Goal: Transaction & Acquisition: Subscribe to service/newsletter

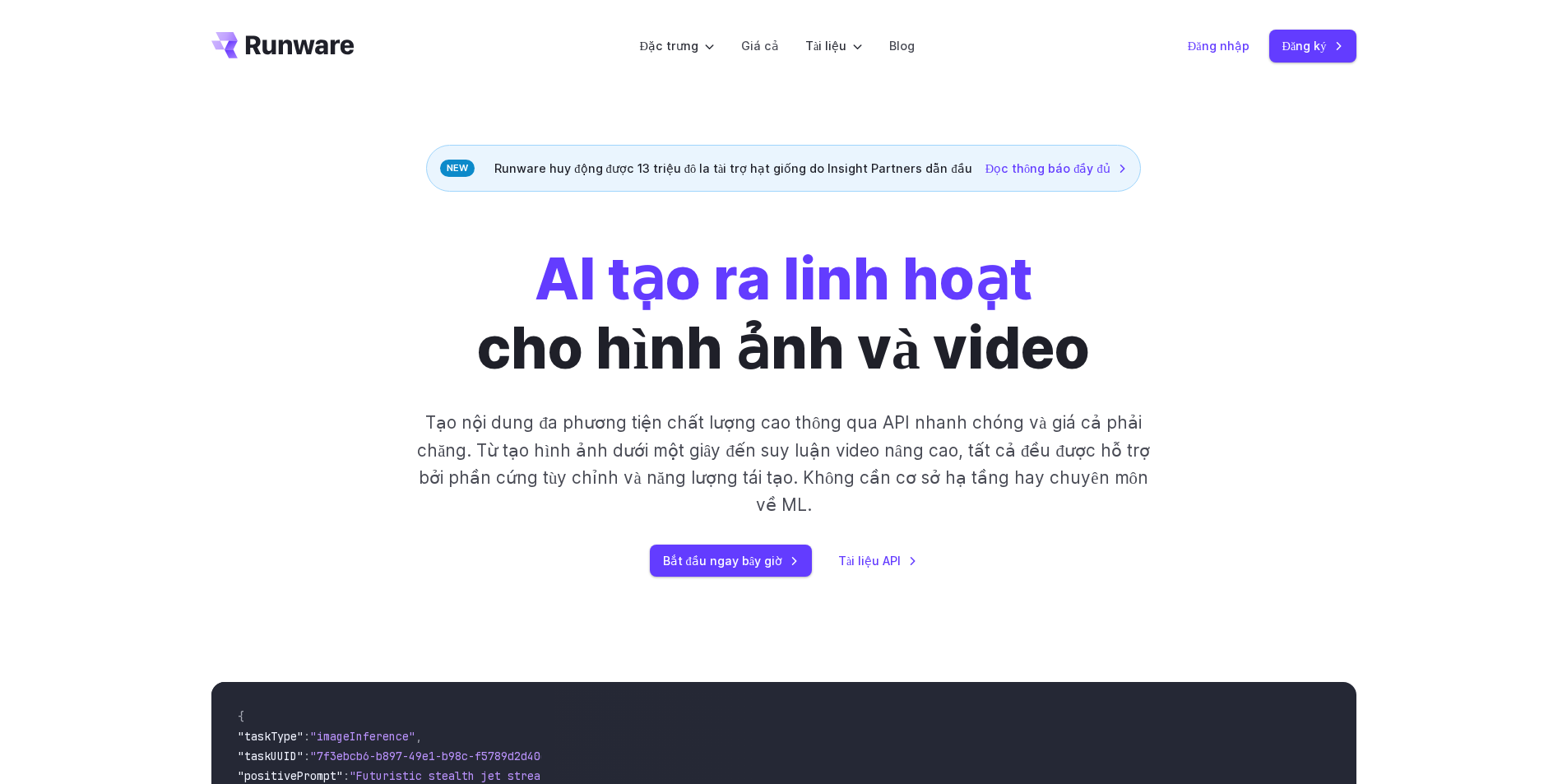
click at [1206, 44] on font "Đăng nhập" at bounding box center [1219, 46] width 62 height 14
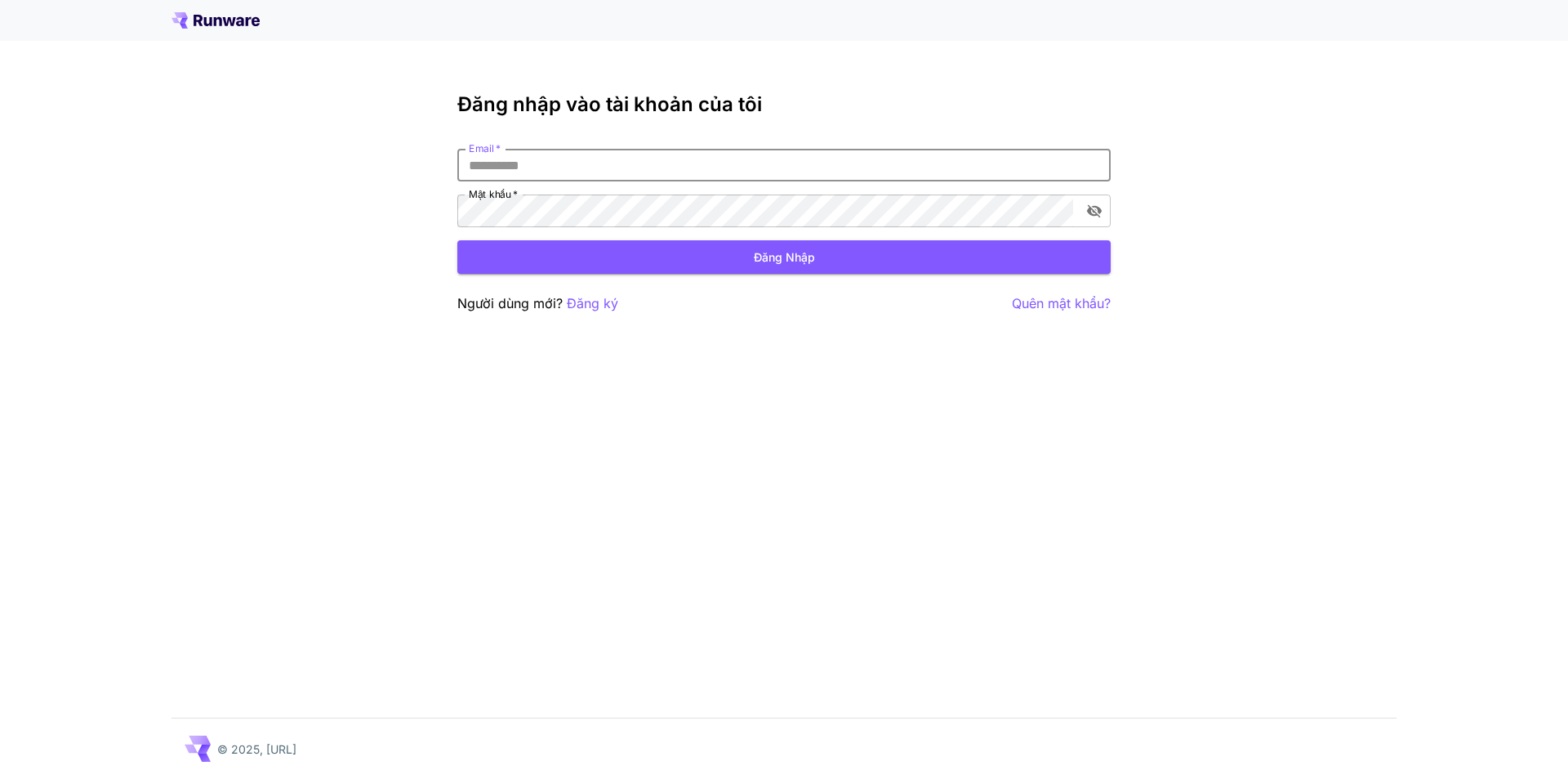
click at [587, 161] on input "Email   *" at bounding box center [784, 165] width 654 height 33
type input "**********"
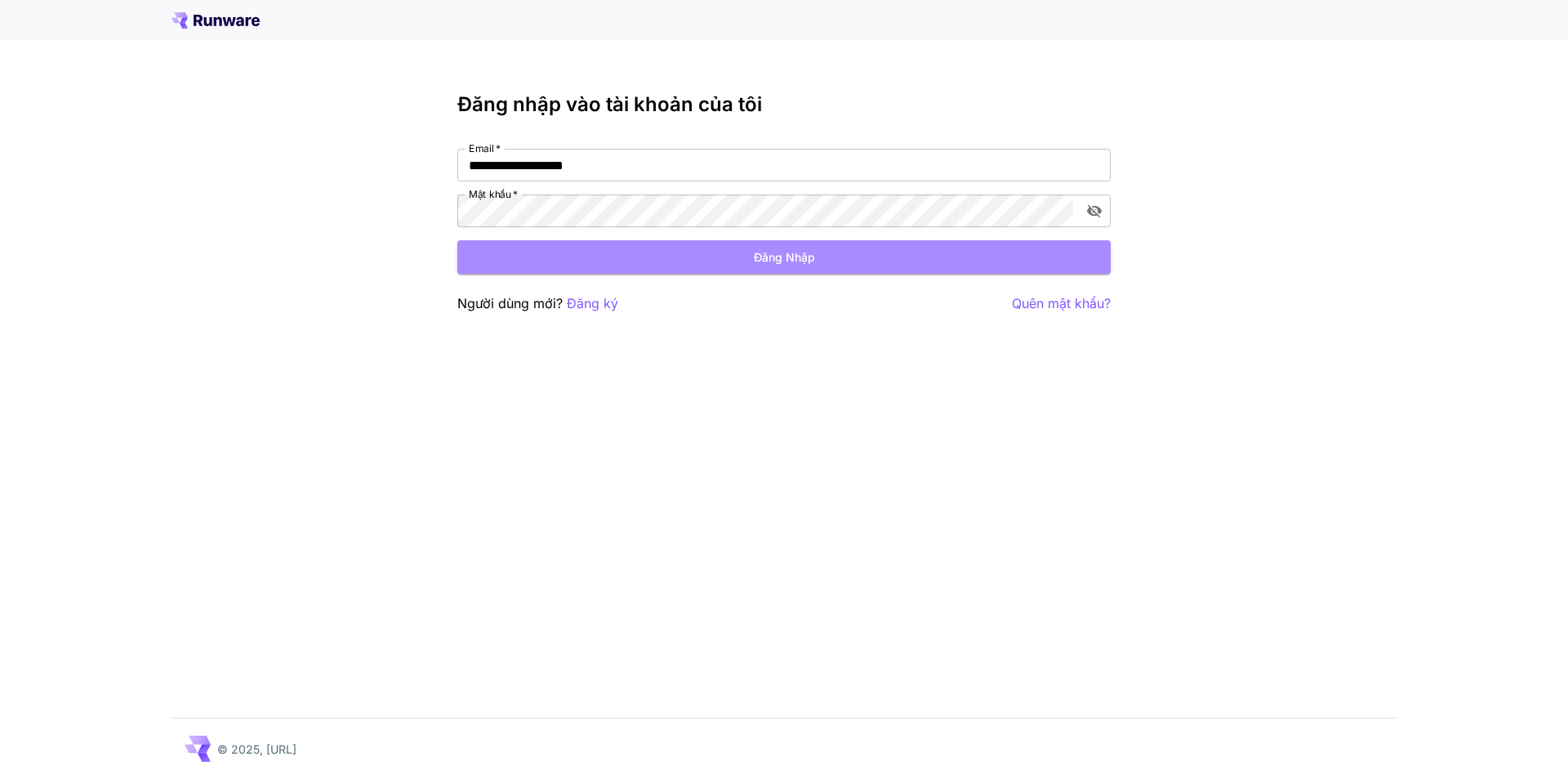
click at [681, 270] on button "Đăng nhập" at bounding box center [784, 256] width 654 height 33
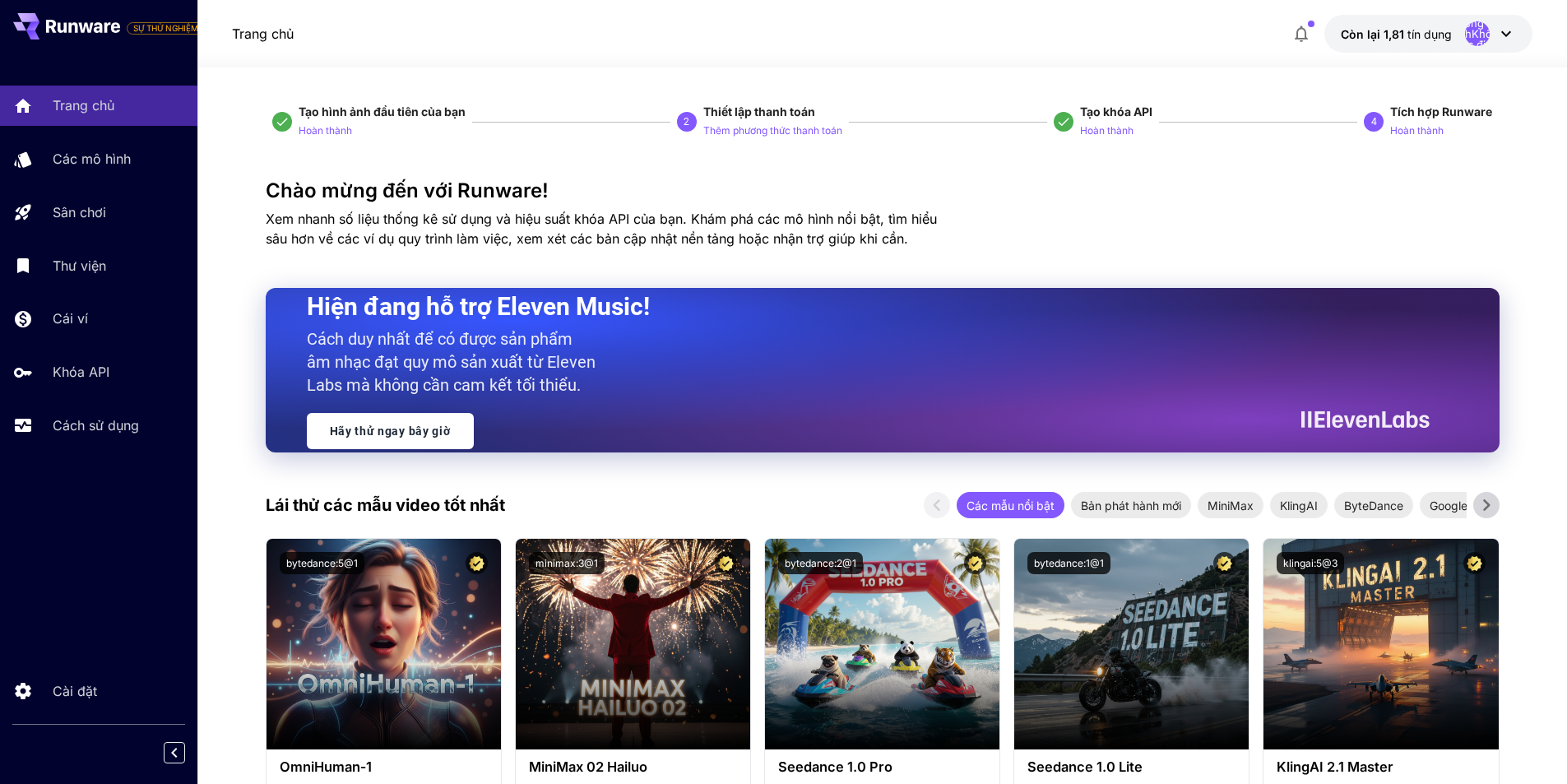
click at [1506, 32] on icon at bounding box center [1506, 34] width 20 height 20
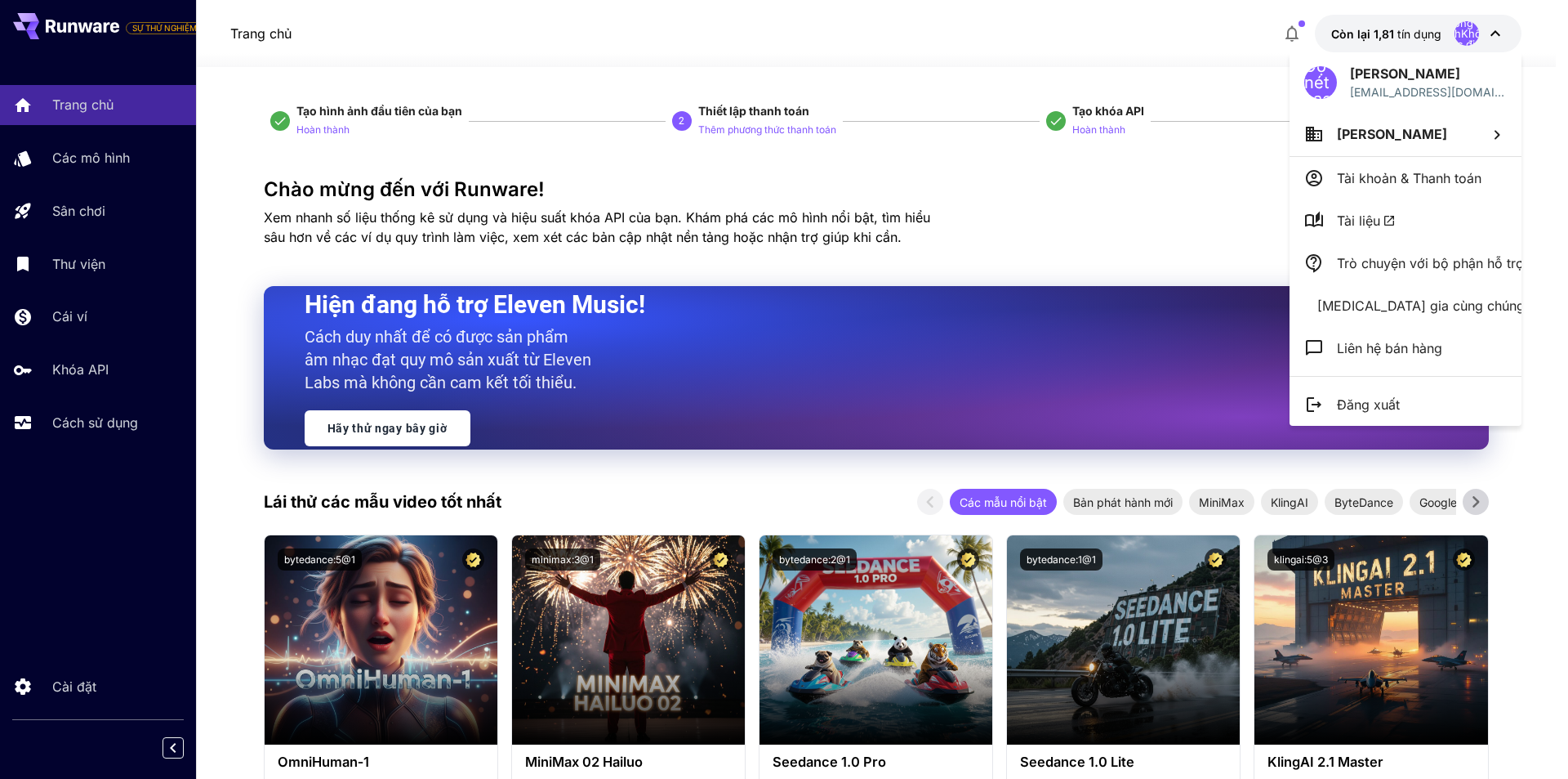
click at [1495, 32] on div at bounding box center [784, 389] width 1568 height 779
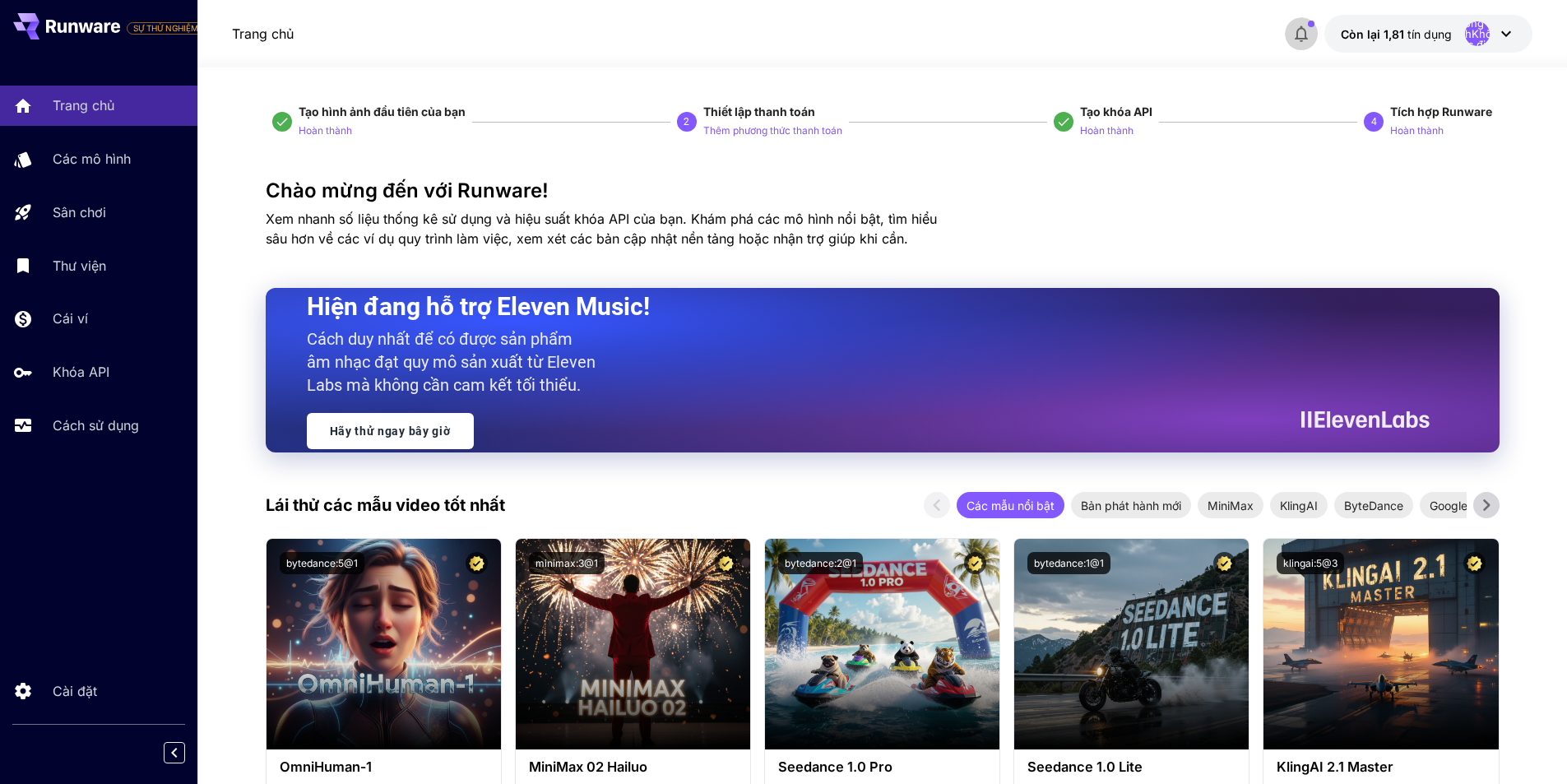
click at [1308, 38] on icon "button" at bounding box center [1301, 34] width 13 height 16
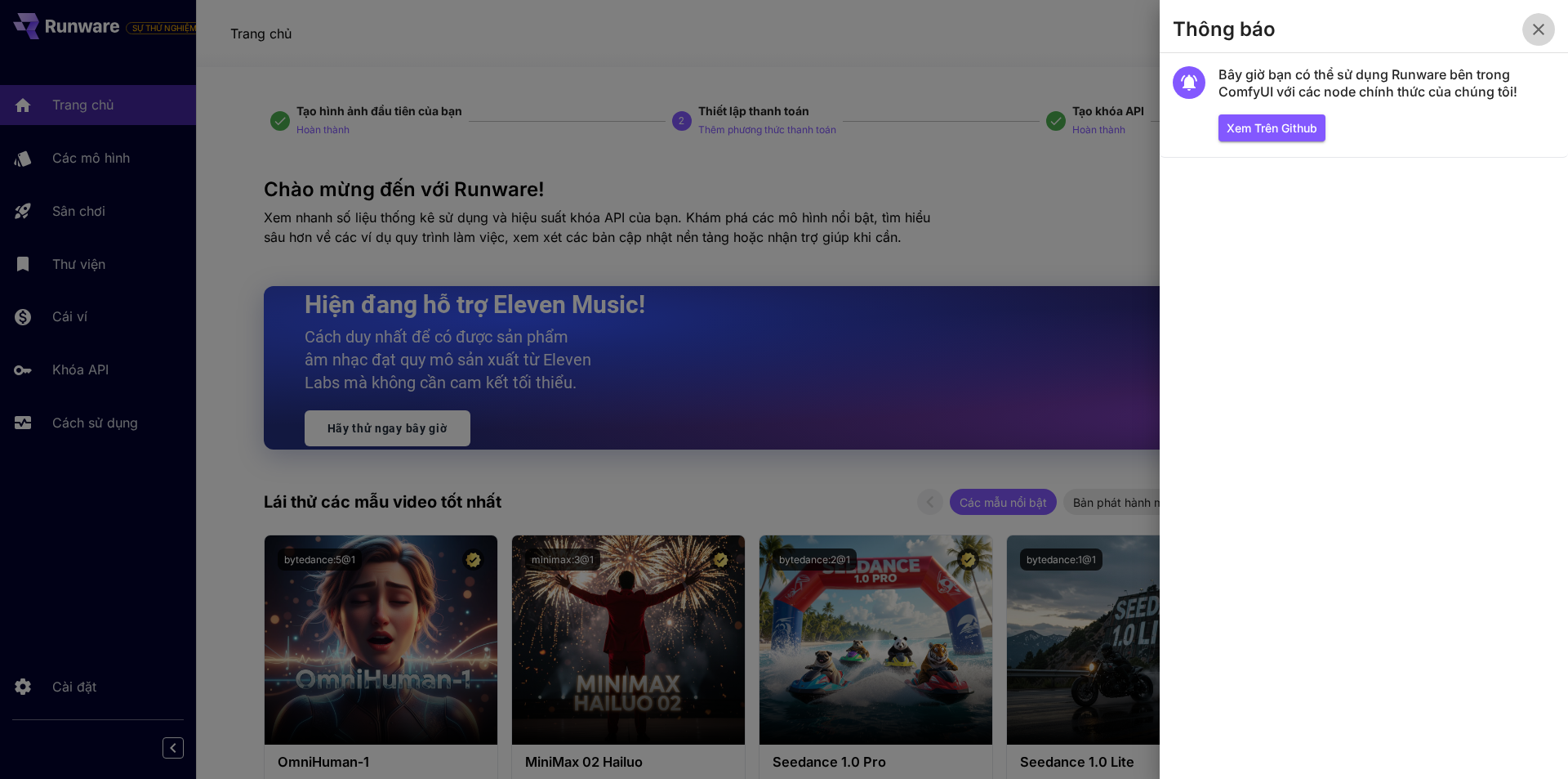
click at [1529, 35] on button "button" at bounding box center [1539, 29] width 33 height 33
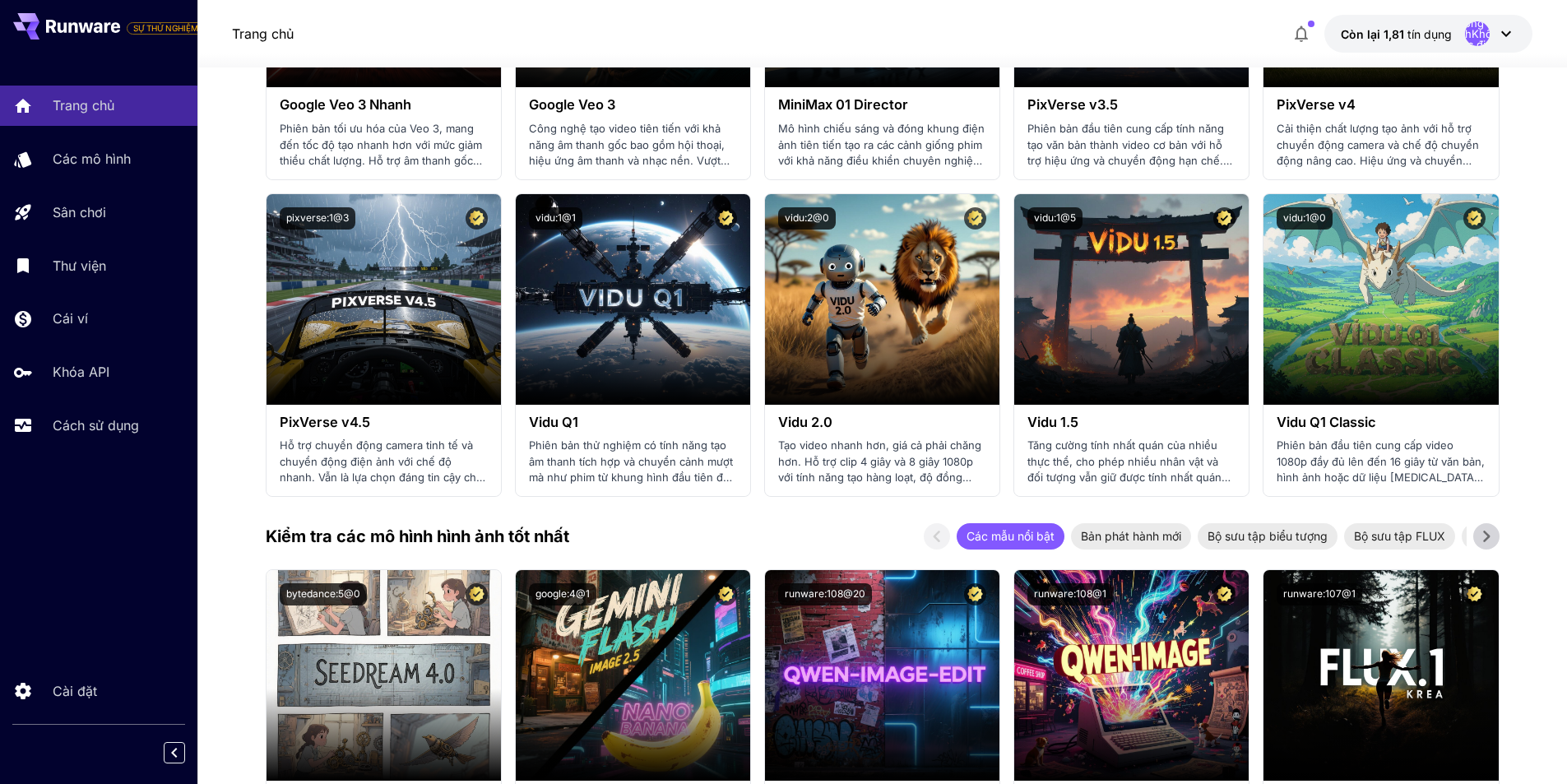
scroll to position [1315, 0]
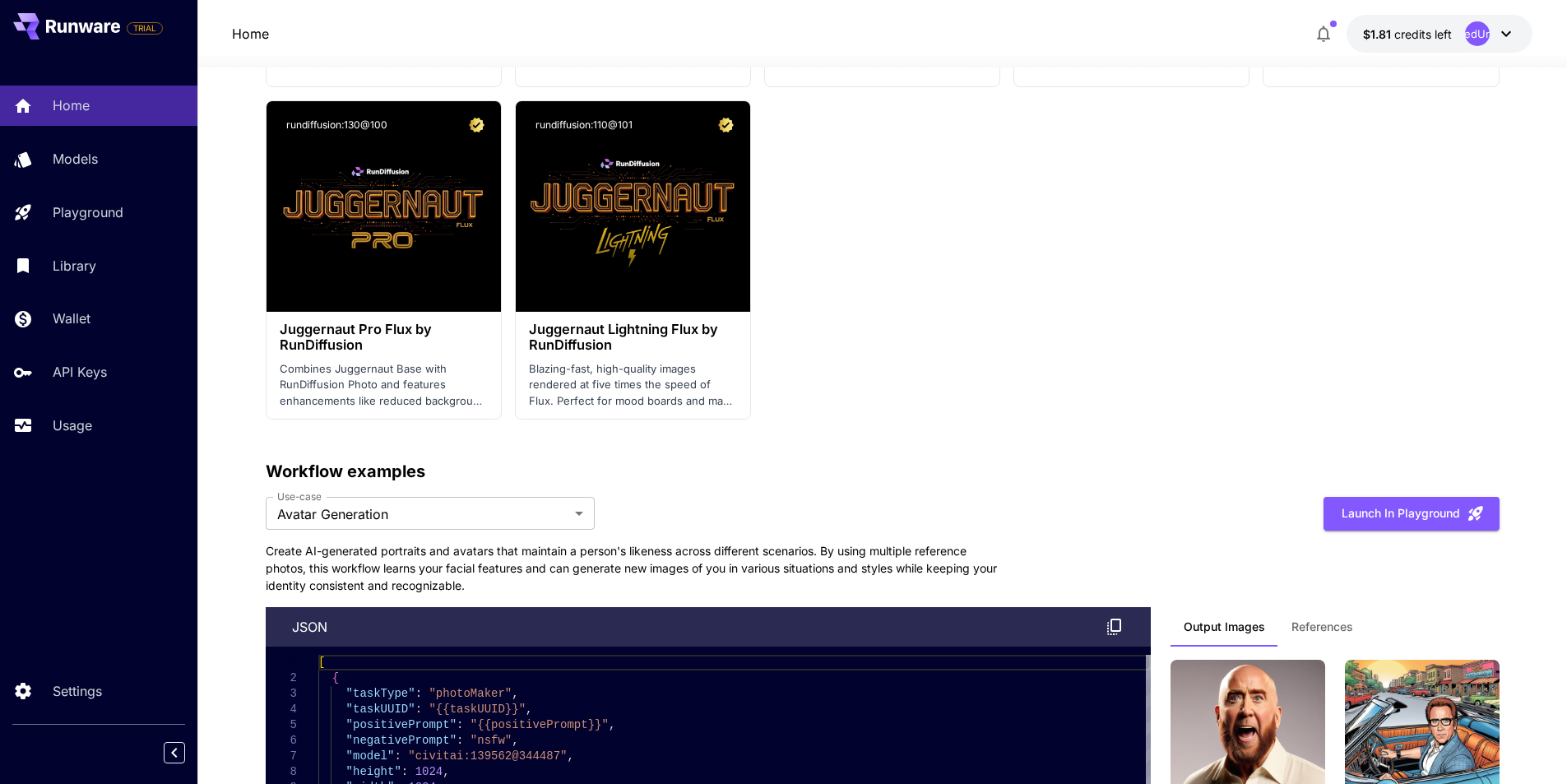
scroll to position [3015, 0]
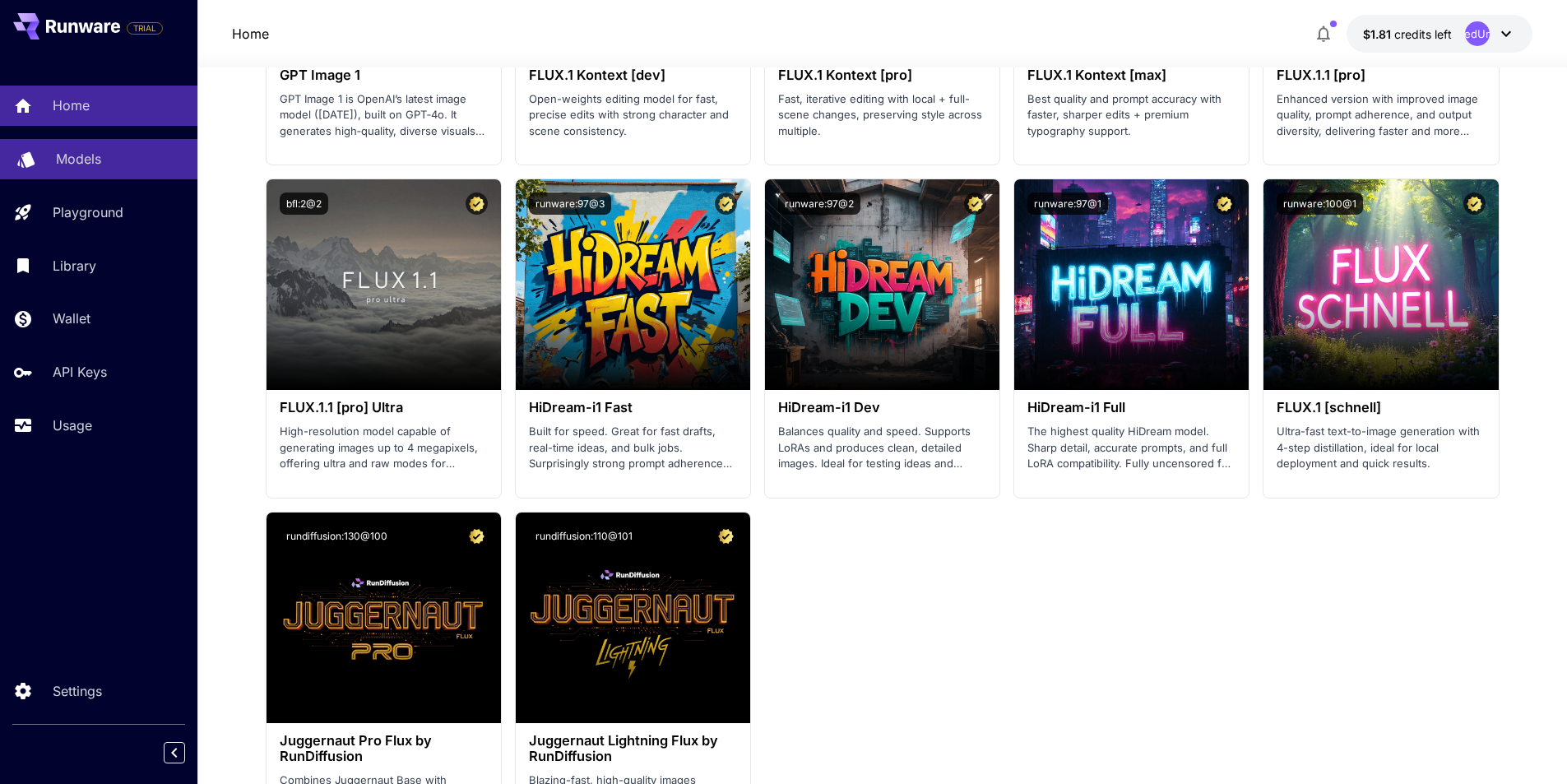
click at [69, 169] on link "Models" at bounding box center [98, 159] width 198 height 41
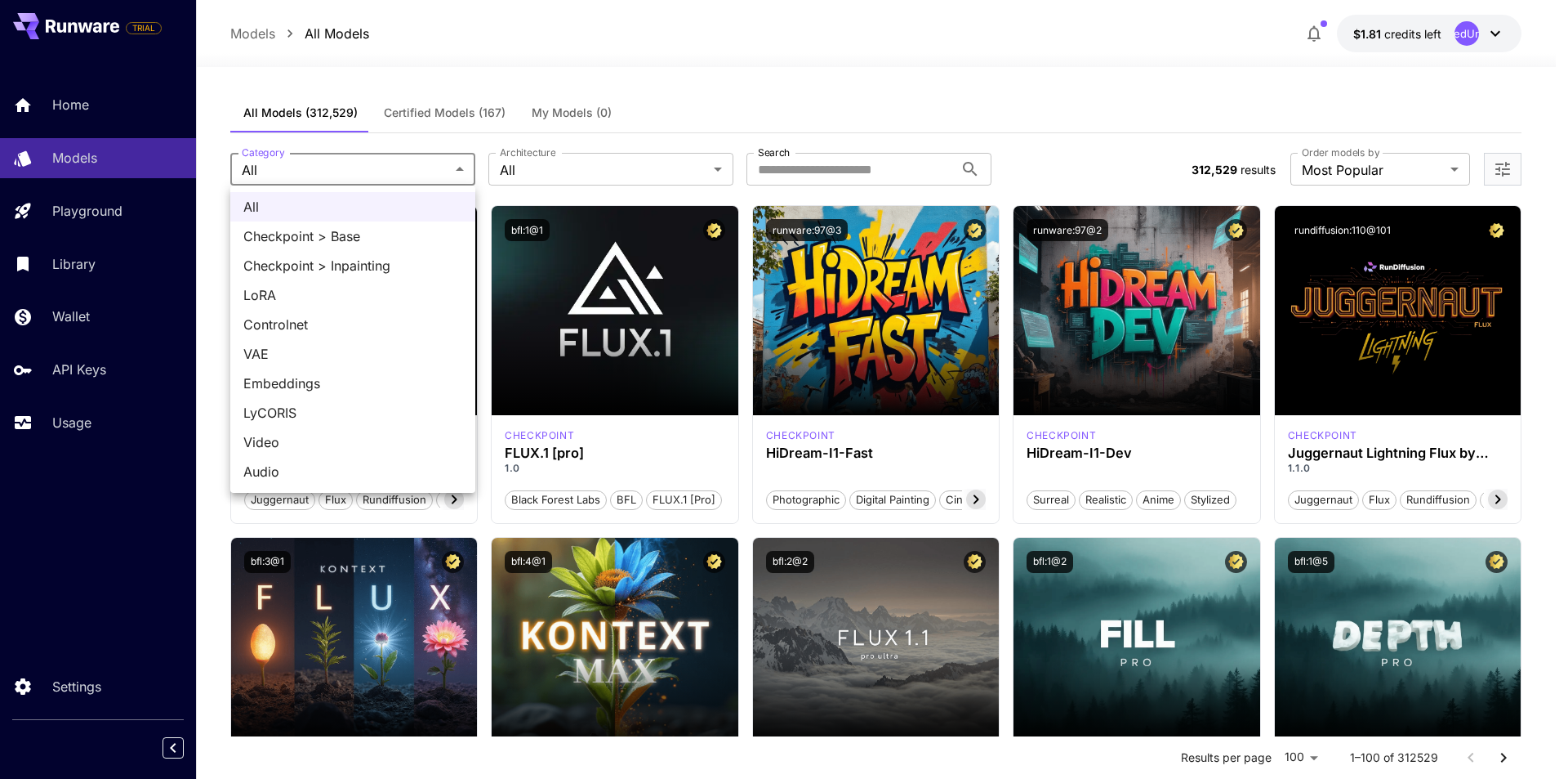
click at [464, 112] on div at bounding box center [784, 389] width 1568 height 779
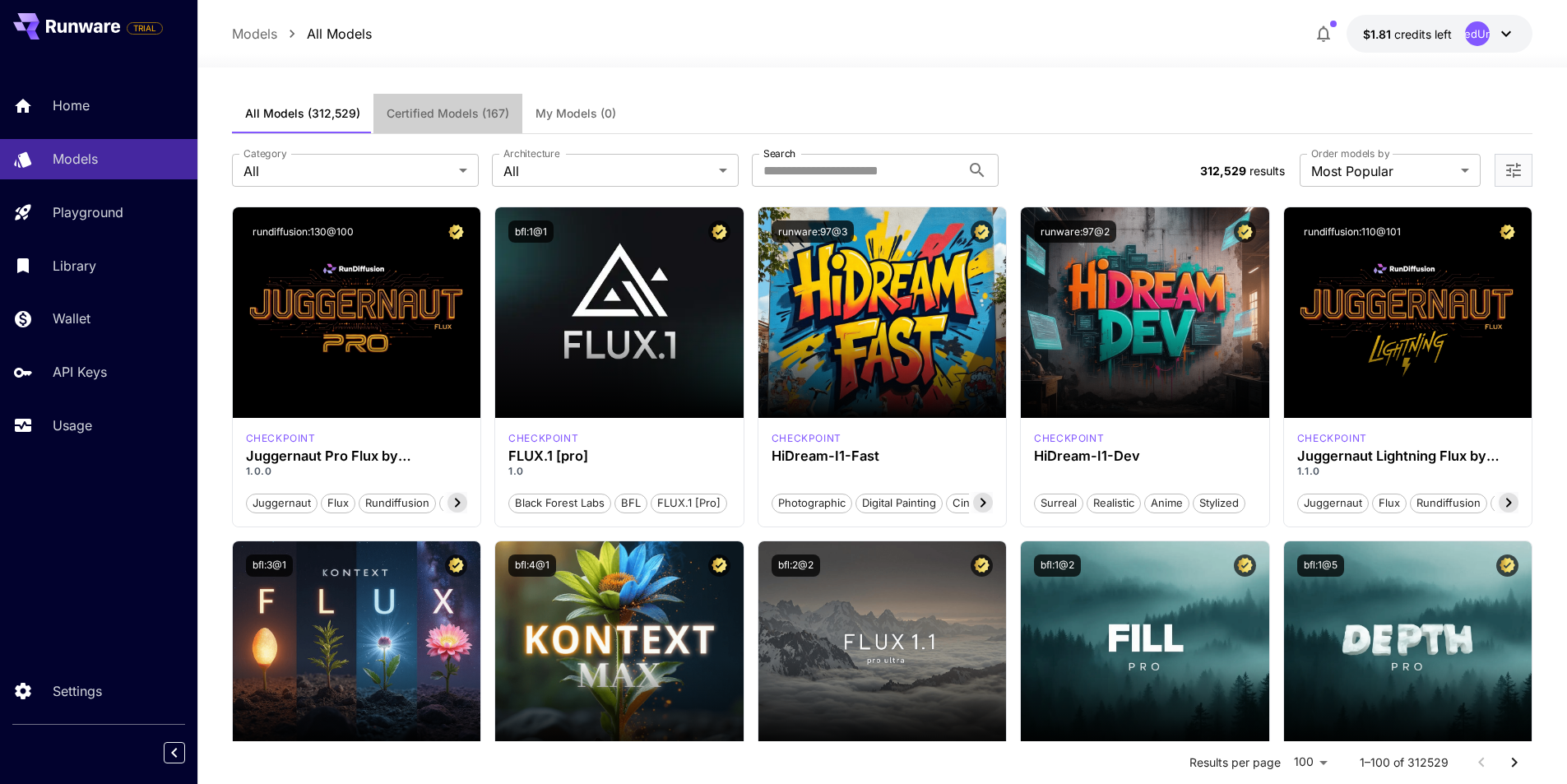
click at [468, 113] on span "Certified Models (167)" at bounding box center [448, 113] width 123 height 15
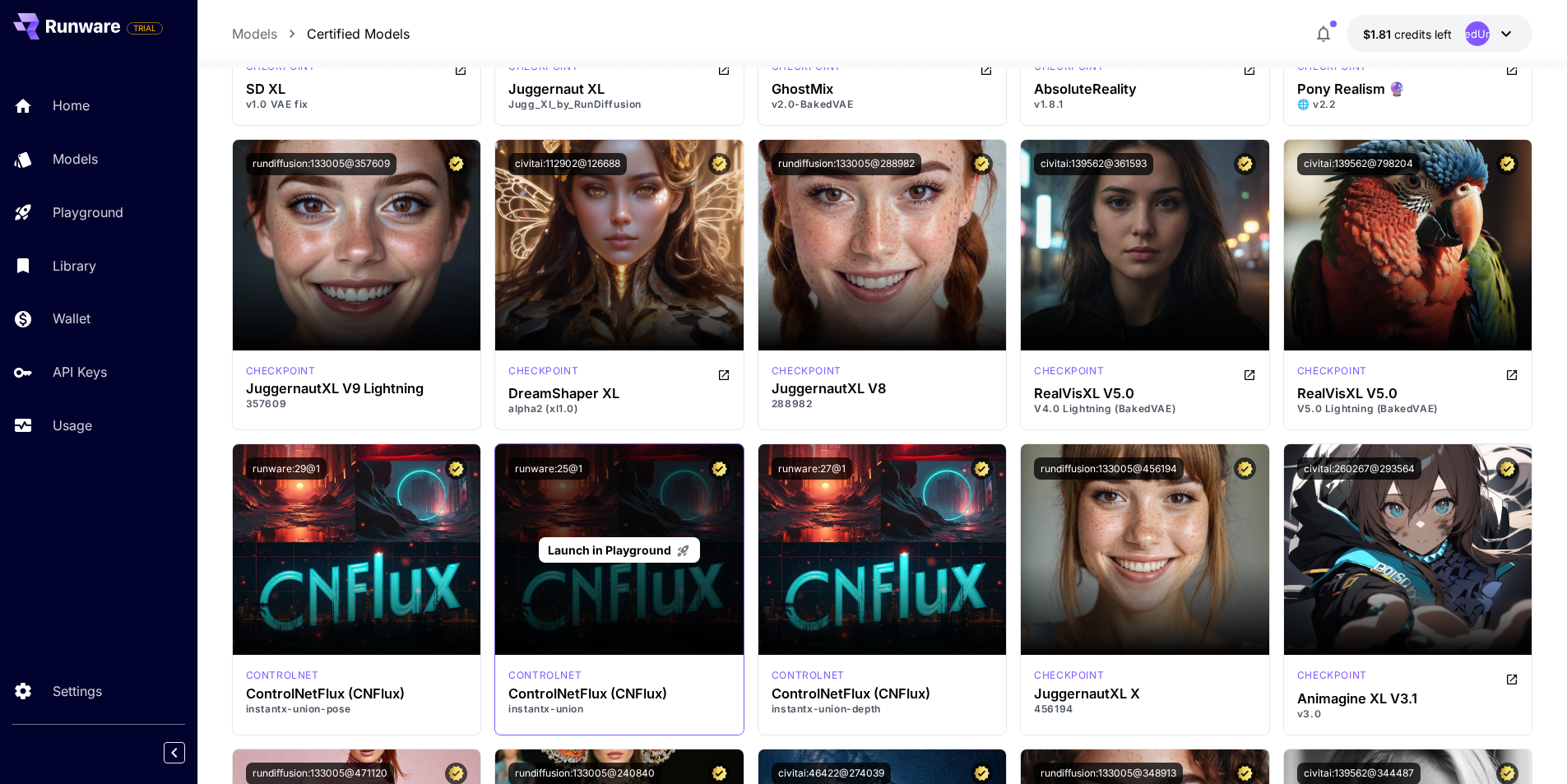
scroll to position [1809, 0]
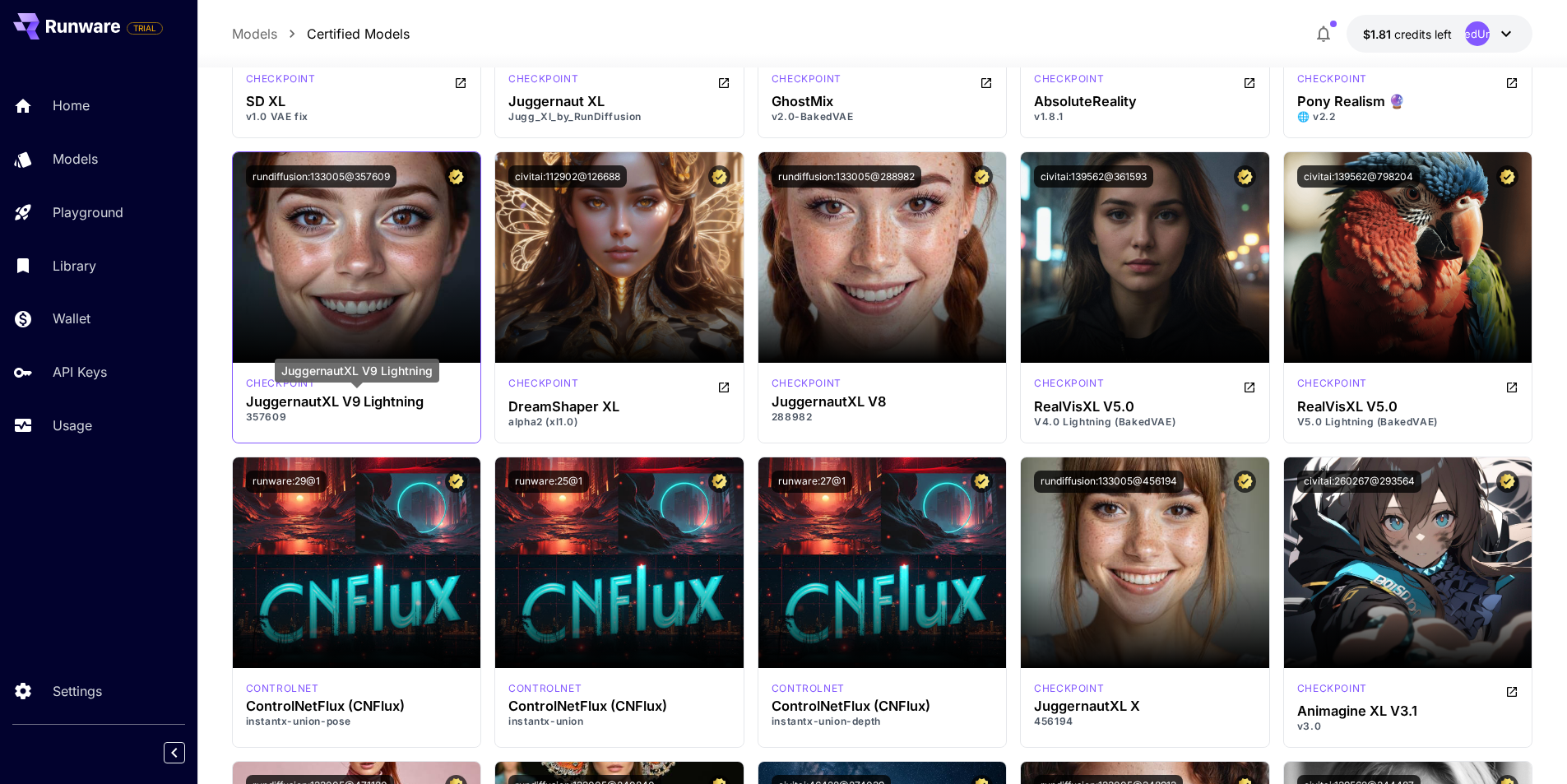
click at [356, 401] on h3 "JuggernautXL V9 Lightning" at bounding box center [356, 402] width 222 height 16
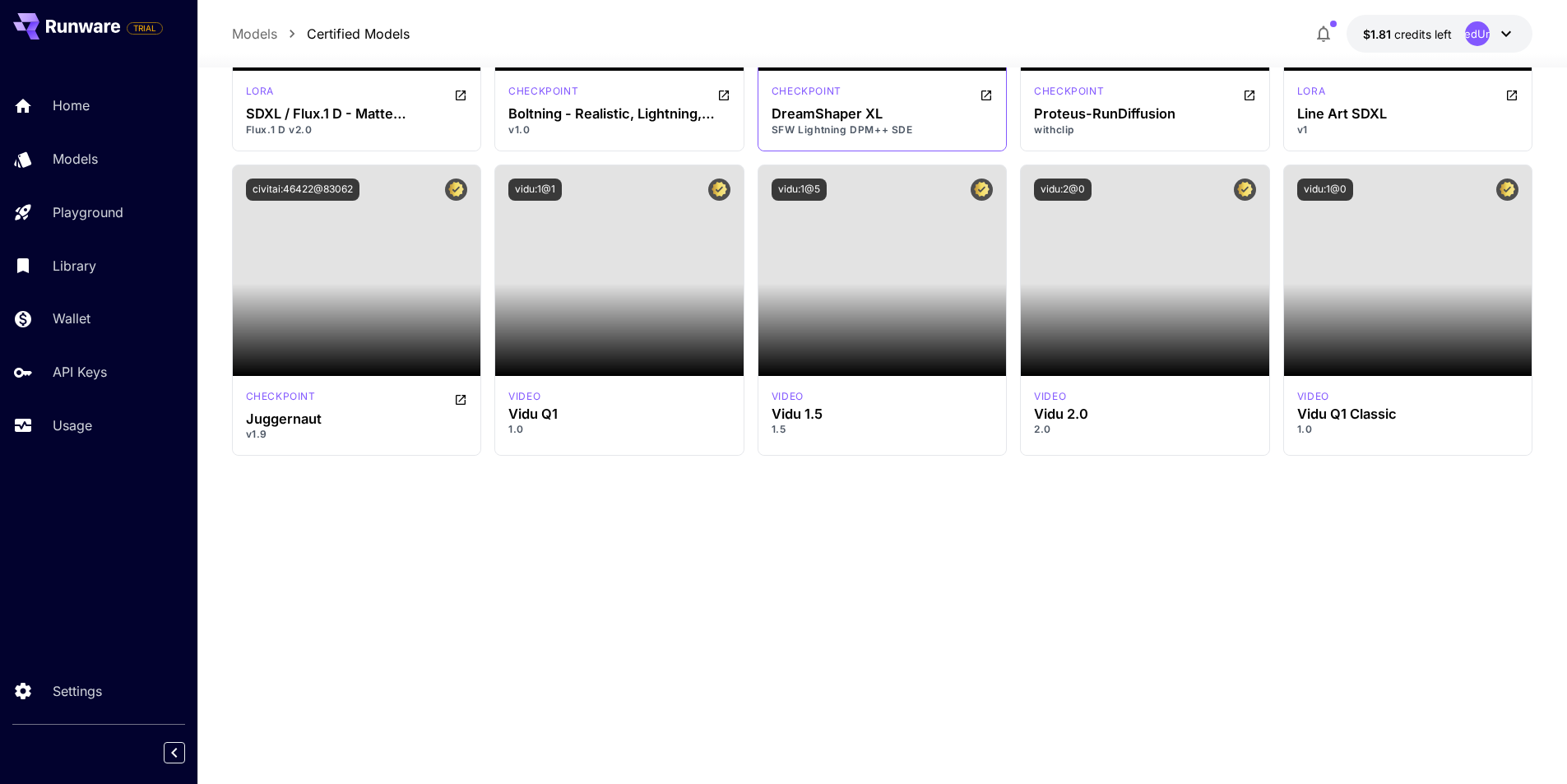
scroll to position [5510, 0]
